Goal: Check status: Check status

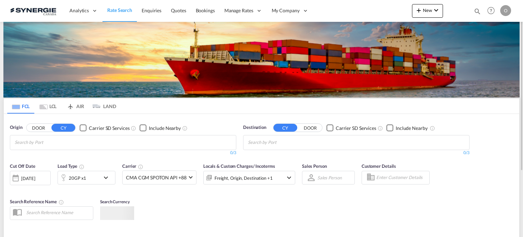
click at [474, 11] on md-icon "icon-magnify" at bounding box center [477, 10] width 7 height 7
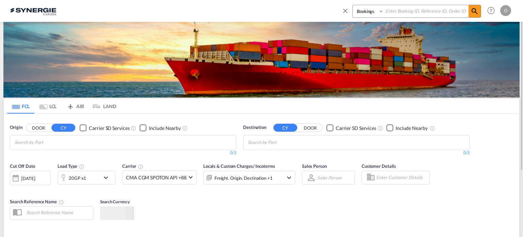
click at [367, 12] on select "Bookings Quotes Enquiries" at bounding box center [369, 11] width 32 height 12
select select "Quotes"
click at [353, 5] on select "Bookings Quotes Enquiries" at bounding box center [369, 11] width 32 height 12
click at [405, 11] on input at bounding box center [426, 11] width 85 height 12
paste input "SYC000012708"
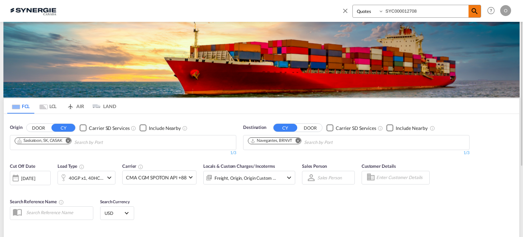
type input "SYC000012708"
click at [471, 11] on md-icon "icon-magnify" at bounding box center [475, 11] width 8 height 8
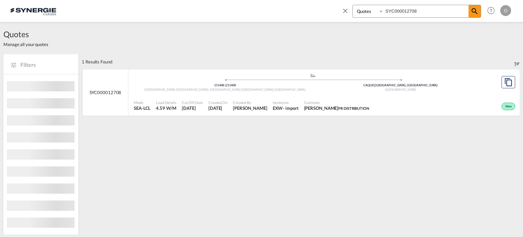
click at [435, 99] on div "Won" at bounding box center [444, 105] width 145 height 17
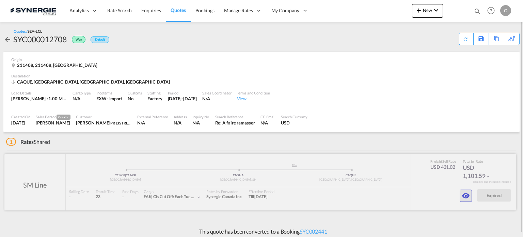
click at [467, 191] on md-icon "icon-eye" at bounding box center [466, 195] width 8 height 8
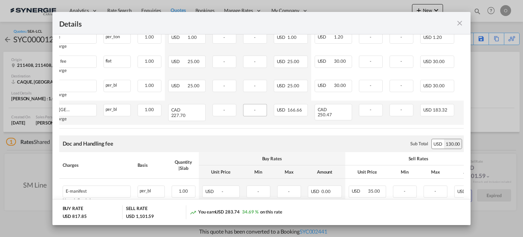
scroll to position [375, 0]
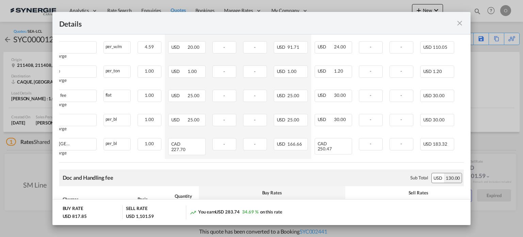
drag, startPoint x: 246, startPoint y: 169, endPoint x: 167, endPoint y: 170, distance: 79.0
click at [167, 170] on air-lcl-rate-modification "Freight Please enter leg name Leg Name Already Exists Sub Total USD 431.02 Char…" at bounding box center [261, 100] width 405 height 595
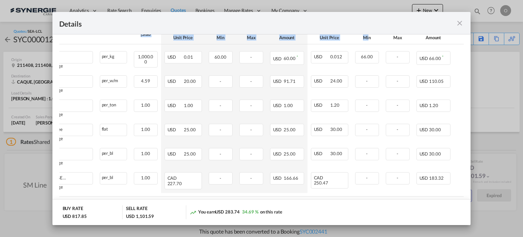
scroll to position [0, 60]
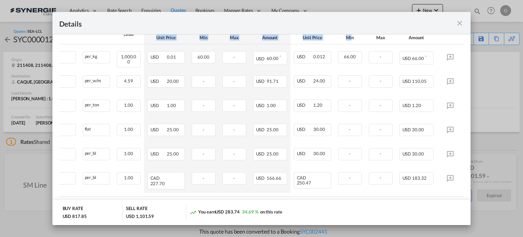
drag, startPoint x: 407, startPoint y: 41, endPoint x: 443, endPoint y: 42, distance: 35.8
click at [443, 42] on thead "Charges Basis Quantity | Slab Buy Rates Sell Rates Comments Unit Price Min Max …" at bounding box center [234, 31] width 460 height 27
click at [396, 41] on th "Amount" at bounding box center [416, 37] width 41 height 13
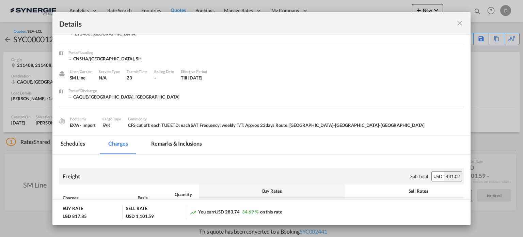
scroll to position [0, 0]
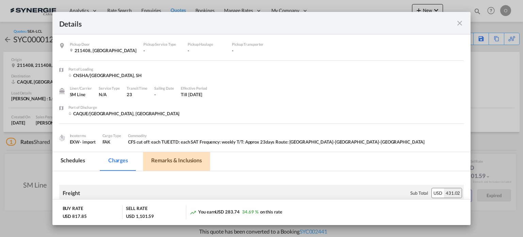
click at [178, 159] on md-tab-item "Remarks & Inclusions" at bounding box center [176, 161] width 67 height 19
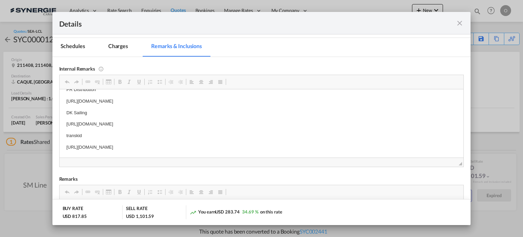
scroll to position [3, 0]
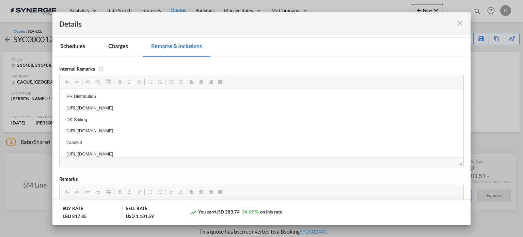
click at [96, 146] on body "PR Distribution https://app.frontapp.com/open/msg_1fva7vtb?key=mqu4qB8xzTuW_dsn…" at bounding box center [261, 125] width 391 height 65
copy p "https://app.frontapp.com/open/msg_1fvb7fyn?key=YAIIA4Vyo8WeKgjpttuUIPingkE5jDzP"
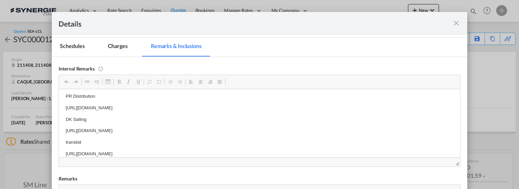
scroll to position [3, 0]
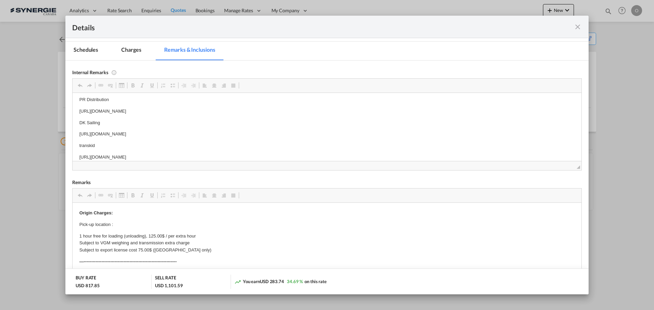
click at [523, 27] on md-icon "icon-close fg-AAA8AD m-0 cursor" at bounding box center [578, 27] width 8 height 8
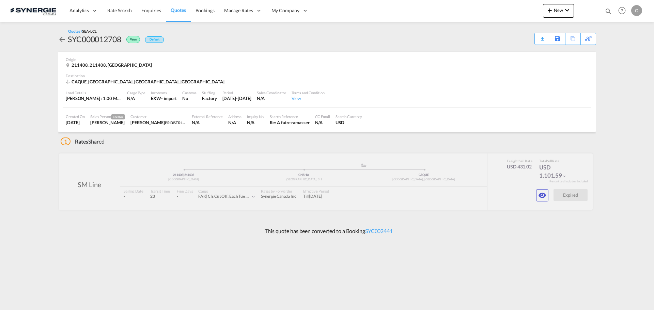
click at [523, 11] on md-icon "icon-magnify" at bounding box center [608, 10] width 7 height 7
drag, startPoint x: 499, startPoint y: 12, endPoint x: 499, endPoint y: 16, distance: 4.8
click at [499, 12] on select "Bookings Quotes Enquiries" at bounding box center [500, 11] width 32 height 12
select select "Quotes"
click at [484, 5] on select "Bookings Quotes Enquiries" at bounding box center [500, 11] width 32 height 12
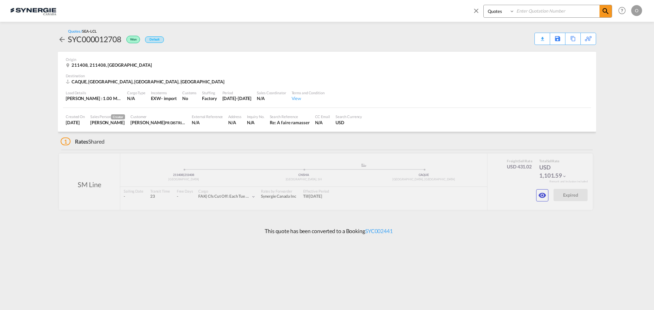
click at [523, 4] on div "Bookings Quotes Enquiries Help Resources Product Release O My Profile Logout" at bounding box center [555, 10] width 175 height 21
click at [523, 11] on input at bounding box center [557, 11] width 85 height 12
paste input "SYC000013496"
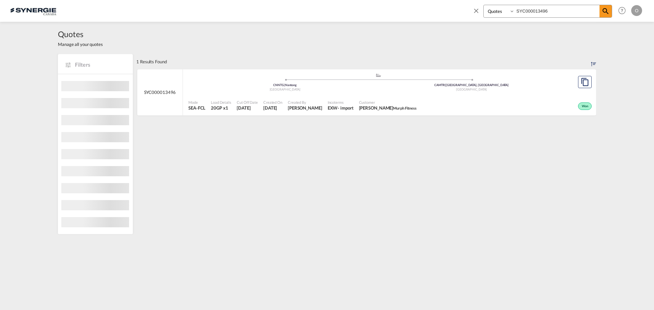
click at [353, 105] on div "- import" at bounding box center [345, 108] width 16 height 6
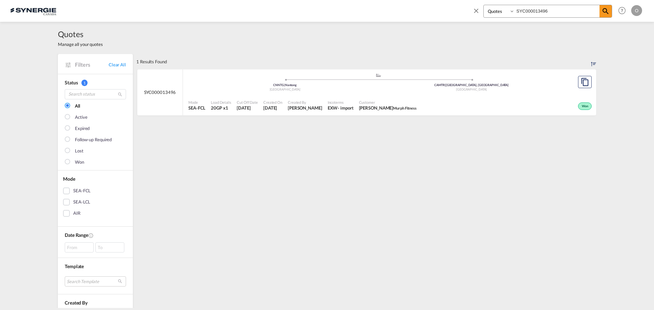
drag, startPoint x: 555, startPoint y: 11, endPoint x: 465, endPoint y: 5, distance: 91.1
click at [466, 6] on div "Bookings Quotes Enquiries SYC000013496 Help Resources Product Release O My Prof…" at bounding box center [326, 10] width 633 height 21
paste input "2842"
type input "SYC000012842"
click at [489, 104] on div "Won" at bounding box center [506, 105] width 174 height 17
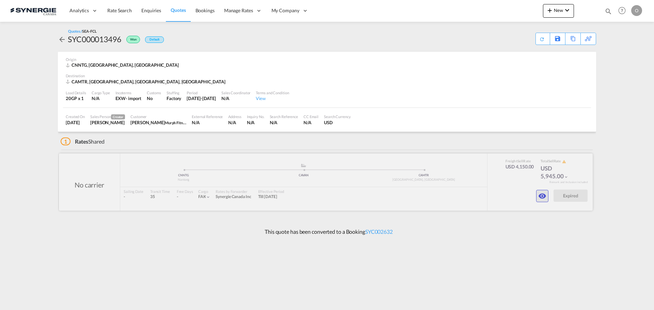
click at [542, 195] on md-icon "icon-eye" at bounding box center [542, 196] width 8 height 8
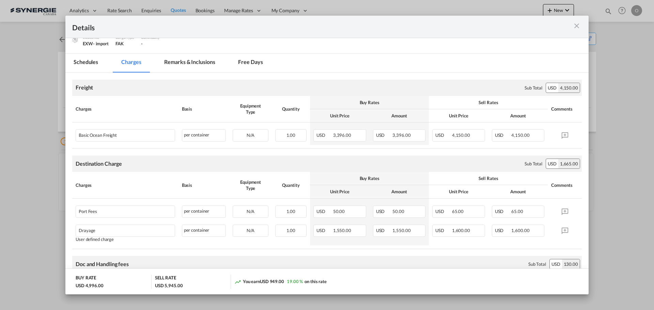
scroll to position [34, 0]
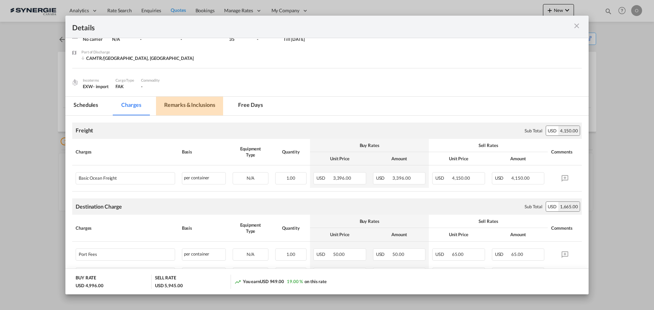
click at [205, 104] on md-tab-item "Remarks & Inclusions" at bounding box center [189, 106] width 67 height 19
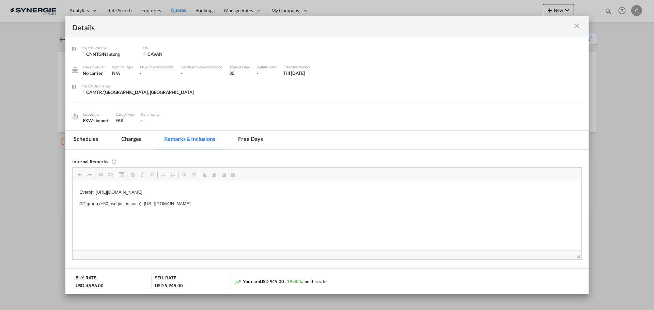
scroll to position [0, 0]
drag, startPoint x: 329, startPoint y: 202, endPoint x: 159, endPoint y: 201, distance: 169.3
drag, startPoint x: 144, startPoint y: 203, endPoint x: 323, endPoint y: 203, distance: 179.1
click at [323, 203] on p "GT group (+50 usd just in case): https://app.frontapp.com/open/cnv_p91vubz?key=…" at bounding box center [326, 203] width 495 height 7
click at [285, 200] on body "Everok: https://app.frontapp.com/open/msg_1g1v1xcf?key=yFBwrmtlwLGkRekLmZuW-CTp…" at bounding box center [326, 198] width 495 height 19
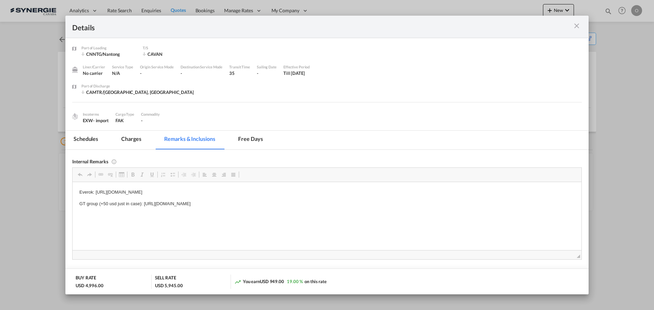
click at [280, 205] on p "GT group (+50 usd just in case): https://app.frontapp.com/open/cnv_p91vubz?key=…" at bounding box center [326, 203] width 495 height 7
drag, startPoint x: 143, startPoint y: 203, endPoint x: 342, endPoint y: 206, distance: 198.9
click at [342, 206] on p "GT group (+50 usd just in case): https://app.frontapp.com/open/cnv_p91vubz?key=…" at bounding box center [326, 203] width 495 height 7
copy p "https://app.frontapp.com/open/cnv_p91vubz?key=jdsi1aXiJQ8BF1de8NuNTpEYAs2Josgo"
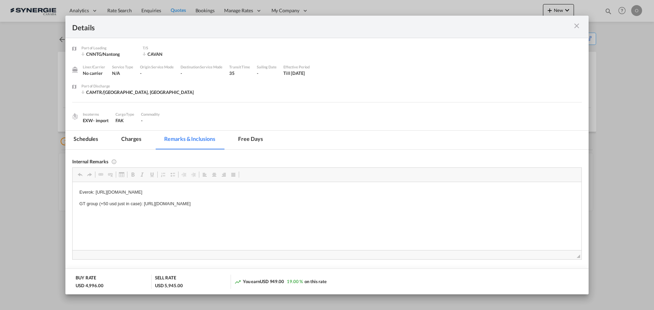
drag, startPoint x: 329, startPoint y: 204, endPoint x: 144, endPoint y: 203, distance: 185.6
click at [144, 203] on p "GT group (+50 usd just in case): https://app.frontapp.com/open/cnv_p91vubz?key=…" at bounding box center [326, 203] width 495 height 7
copy p "https://app.frontapp.com/open/cnv_p91vubz?key=jdsi1aXiJQ8BF1de8NuNTpEYAs2Josgo"
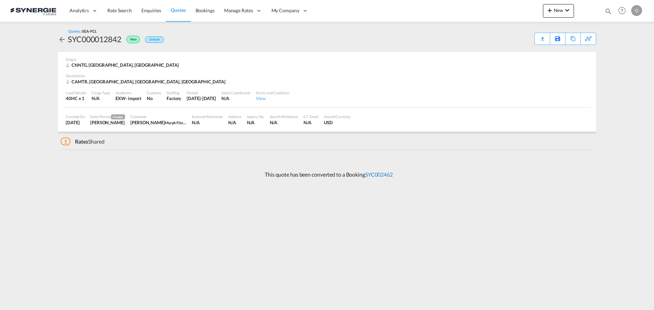
click at [383, 174] on link "SYC002462" at bounding box center [379, 174] width 28 height 6
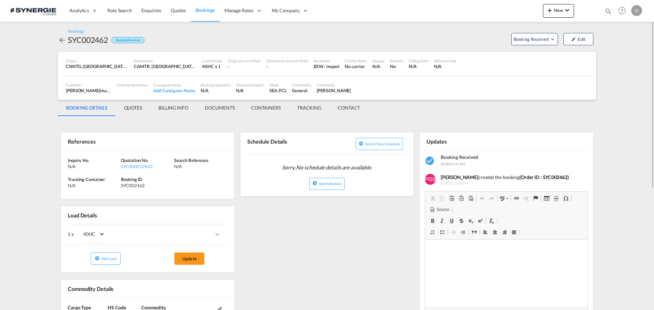
click at [144, 170] on div "Inquiry No. N/A Quotation No. SYC000012842 Search Reference N/A Tracking Contai…" at bounding box center [147, 175] width 173 height 49
click at [146, 166] on div "SYC000012842" at bounding box center [146, 166] width 51 height 6
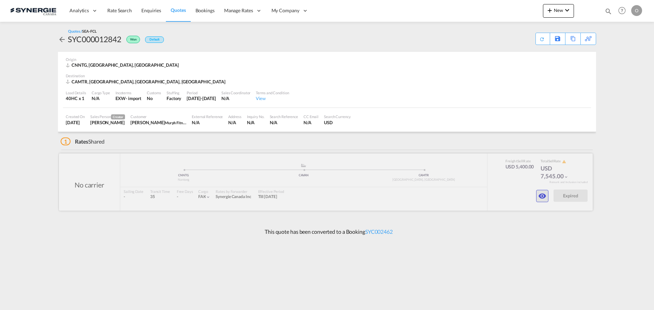
click at [540, 200] on md-icon "icon-eye" at bounding box center [542, 196] width 8 height 8
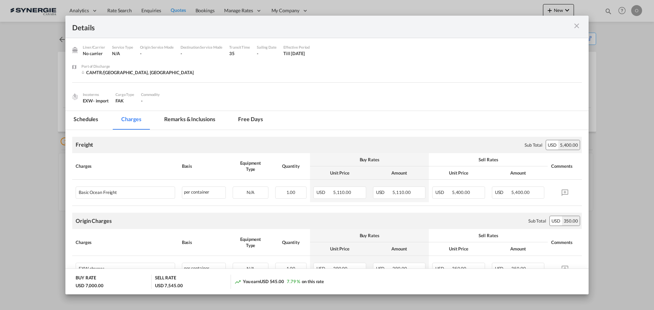
scroll to position [19, 0]
click at [189, 119] on md-tab-item "Remarks & Inclusions" at bounding box center [189, 120] width 67 height 19
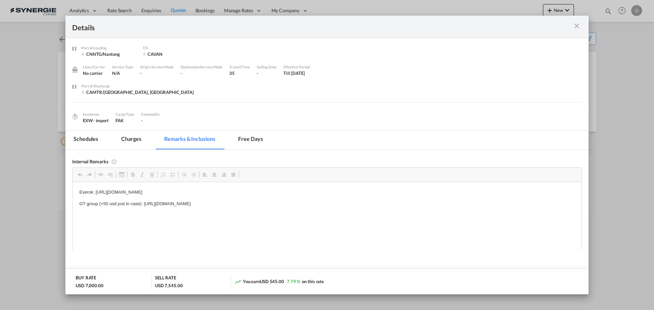
scroll to position [0, 0]
drag, startPoint x: 347, startPoint y: 204, endPoint x: 164, endPoint y: 204, distance: 182.9
drag, startPoint x: 144, startPoint y: 203, endPoint x: 320, endPoint y: 202, distance: 176.1
click at [320, 202] on p "GT group (+50 usd just in case): https://app.frontapp.com/open/cnv_p91vubz?key=…" at bounding box center [326, 203] width 495 height 7
copy p "https://app.frontapp.com/open/cnv_p91vubz?key=jdsi1aXiJQ8BF1de8NuNTpEYAs2Josgo"
